Goal: Task Accomplishment & Management: Complete application form

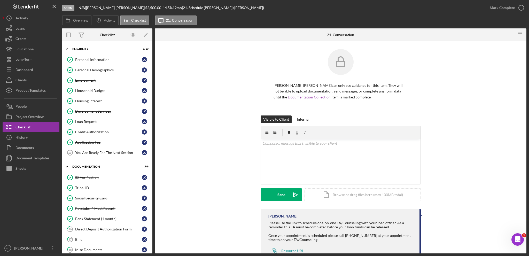
click at [40, 68] on button "Icon/Dashboard Dashboard" at bounding box center [31, 70] width 57 height 10
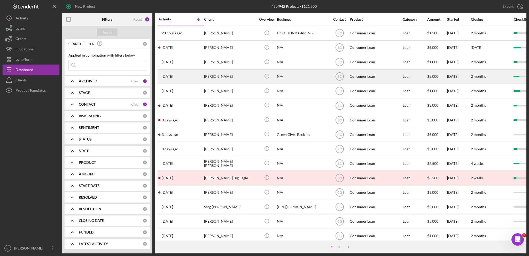
click at [229, 78] on div "[PERSON_NAME]" at bounding box center [230, 77] width 52 height 14
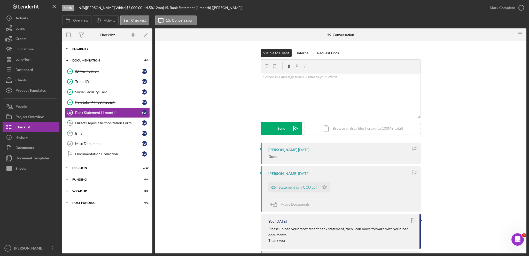
click at [67, 47] on icon "Icon/Expander" at bounding box center [67, 49] width 10 height 10
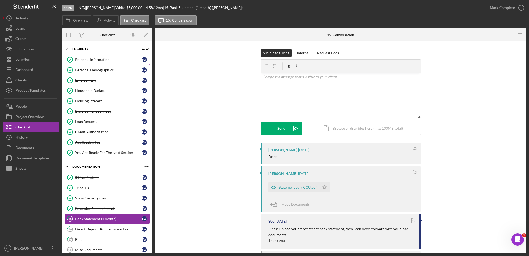
click at [105, 60] on div "Personal Information" at bounding box center [108, 60] width 67 height 4
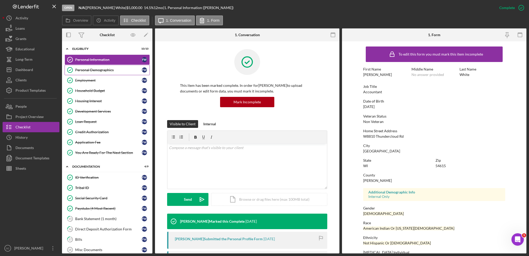
click at [86, 72] on link "Personal Demographics Personal Demographics F W" at bounding box center [107, 70] width 85 height 10
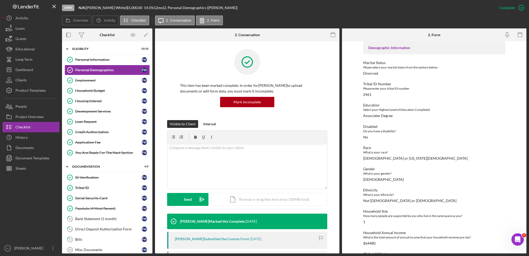
scroll to position [41, 0]
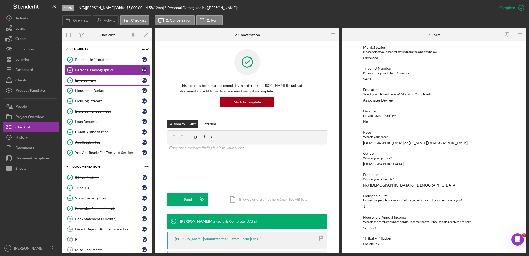
click at [103, 80] on div "Employment" at bounding box center [108, 80] width 67 height 4
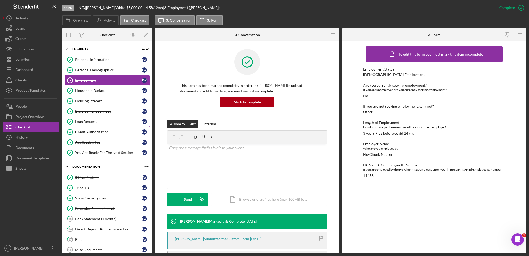
click at [99, 118] on link "Loan Request Loan Request F W" at bounding box center [107, 122] width 85 height 10
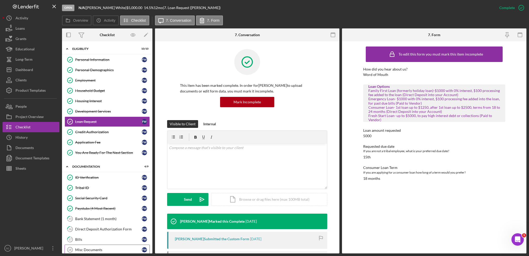
scroll to position [61, 0]
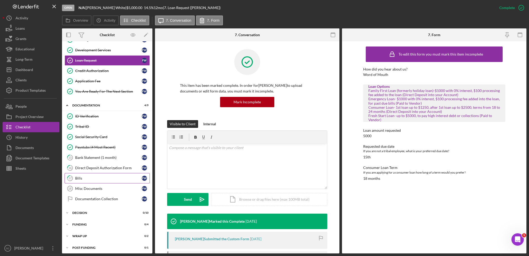
click at [99, 176] on div "Bills" at bounding box center [108, 178] width 67 height 4
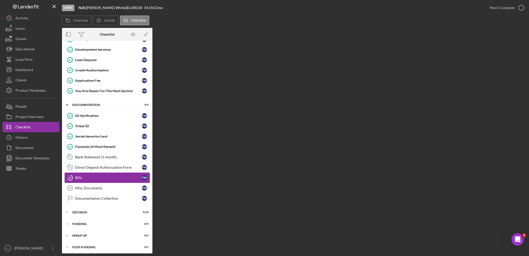
scroll to position [61, 0]
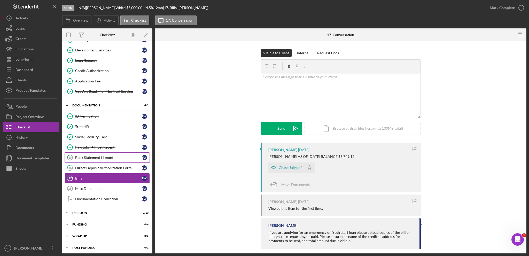
click at [98, 158] on div "Bank Statement (1 month)" at bounding box center [108, 158] width 67 height 4
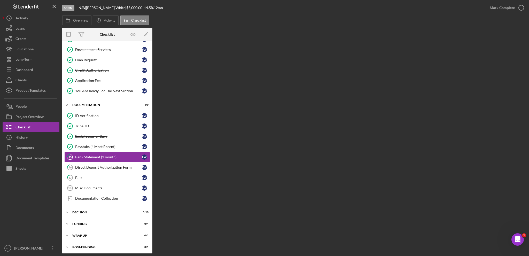
scroll to position [61, 0]
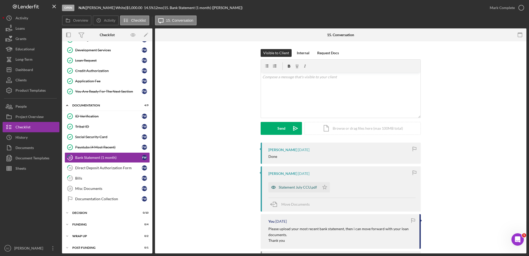
click at [290, 185] on div "Statement July CCU.pdf" at bounding box center [293, 187] width 51 height 10
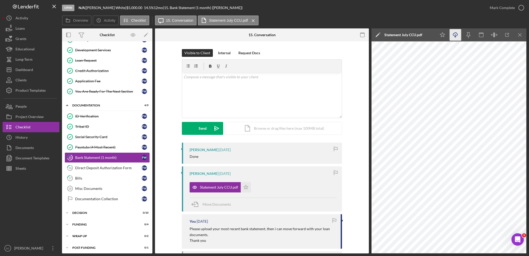
click at [454, 38] on icon "Icon/Download" at bounding box center [456, 35] width 12 height 12
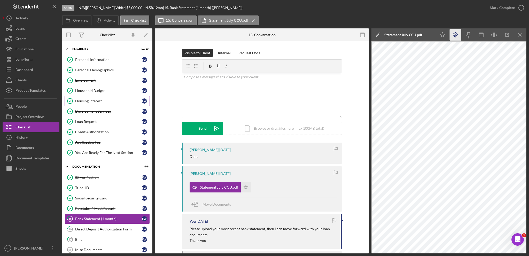
click at [88, 99] on link "Housing Interest Housing Interest F W" at bounding box center [107, 101] width 85 height 10
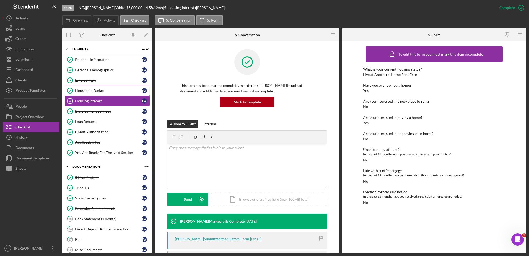
click at [100, 89] on div "Household Budget" at bounding box center [108, 91] width 67 height 4
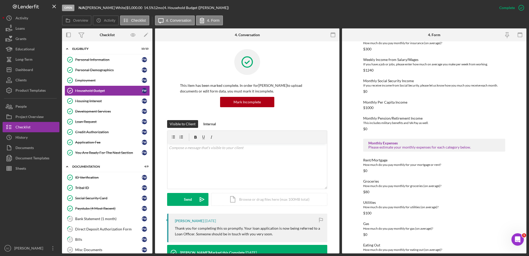
scroll to position [129, 0]
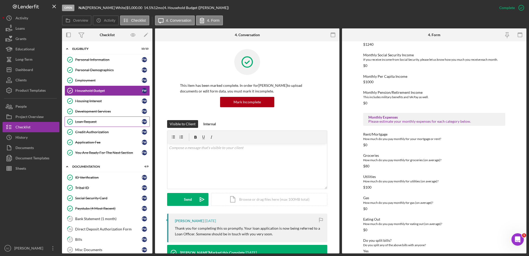
click at [96, 123] on div "Loan Request" at bounding box center [108, 122] width 67 height 4
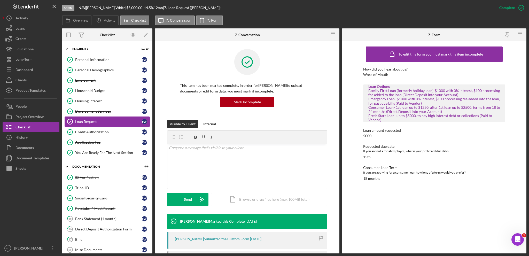
scroll to position [61, 0]
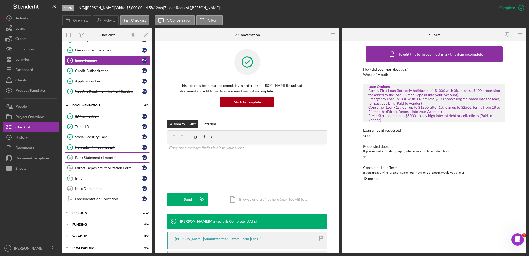
click at [93, 156] on div "Bank Statement (1 month)" at bounding box center [108, 158] width 67 height 4
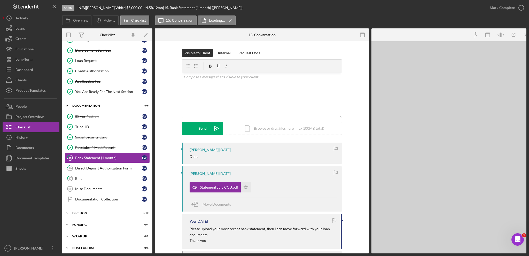
scroll to position [61, 0]
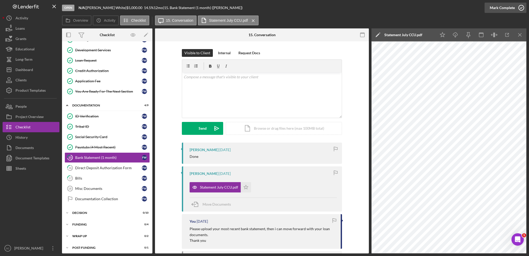
click at [498, 6] on div "Mark Complete" at bounding box center [502, 8] width 25 height 10
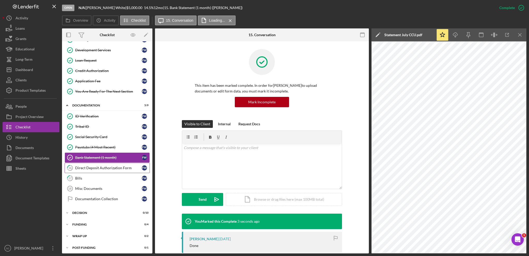
click at [100, 166] on div "Direct Deposit Authorization Form" at bounding box center [108, 168] width 67 height 4
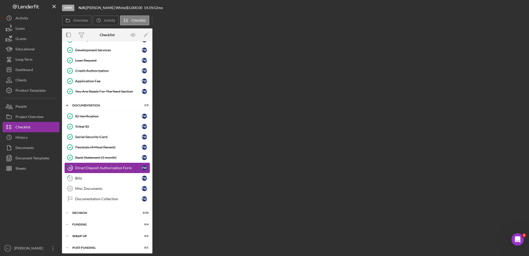
scroll to position [61, 0]
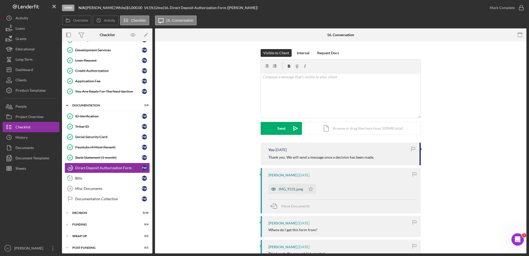
click at [288, 189] on div "IMG_9131.jpeg" at bounding box center [291, 189] width 24 height 4
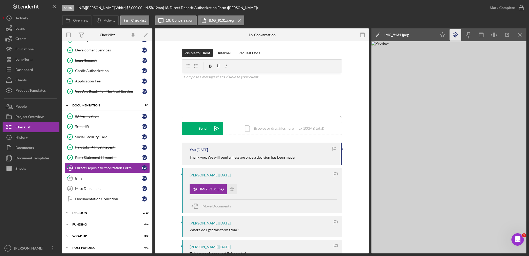
click at [455, 34] on icon "Icon/Download" at bounding box center [456, 35] width 12 height 12
click at [441, 34] on polygon "button" at bounding box center [442, 34] width 5 height 5
click at [507, 6] on div "Mark Complete" at bounding box center [502, 8] width 25 height 10
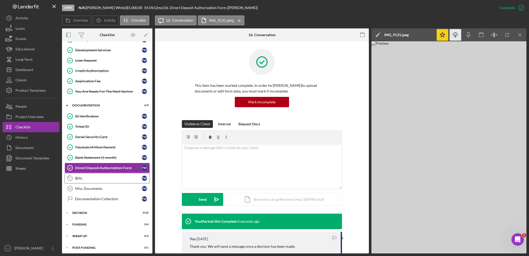
click at [87, 178] on div "Bills" at bounding box center [108, 178] width 67 height 4
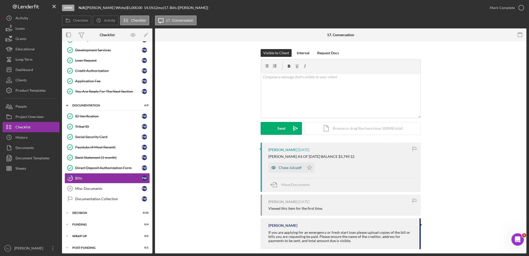
scroll to position [6, 0]
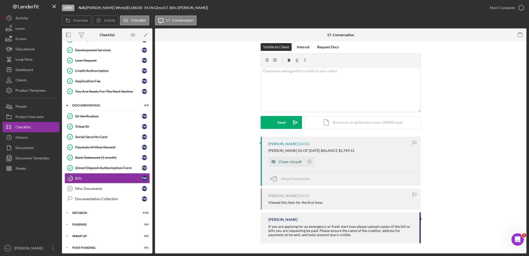
click at [287, 161] on div "Chase July.pdf" at bounding box center [290, 162] width 23 height 4
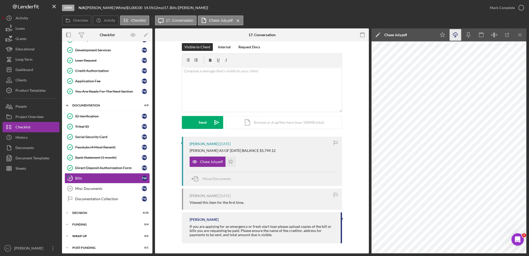
click at [457, 35] on icon "Icon/Download" at bounding box center [456, 35] width 12 height 12
click at [498, 7] on div "Mark Complete" at bounding box center [502, 8] width 25 height 10
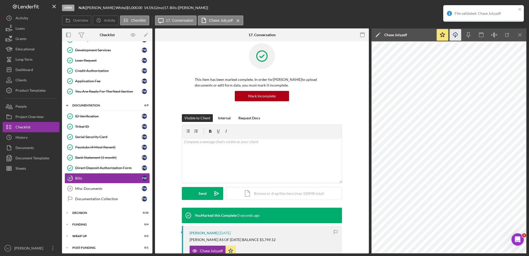
scroll to position [77, 0]
